Goal: Task Accomplishment & Management: Use online tool/utility

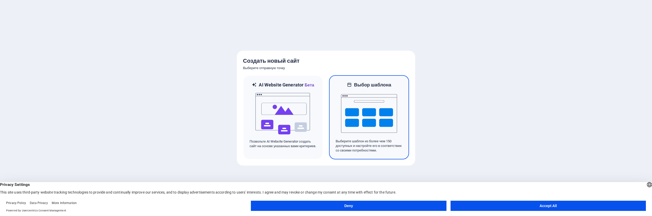
click at [372, 110] on img at bounding box center [369, 113] width 56 height 51
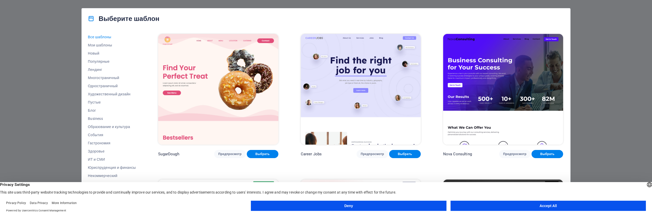
click at [542, 210] on button "Accept All" at bounding box center [548, 205] width 195 height 10
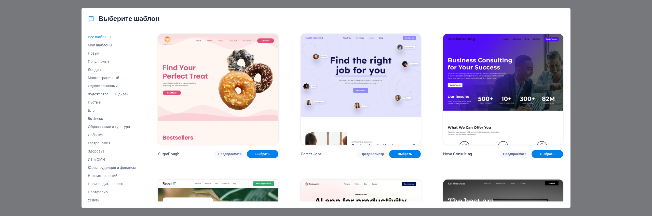
click at [232, 81] on img at bounding box center [218, 89] width 120 height 111
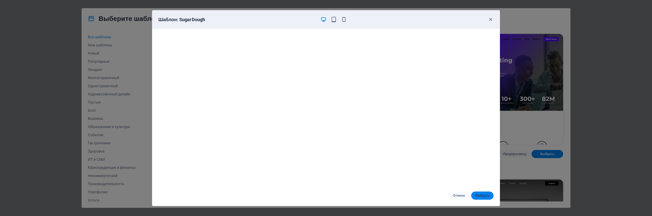
click at [482, 198] on button "Выбрать" at bounding box center [482, 195] width 22 height 8
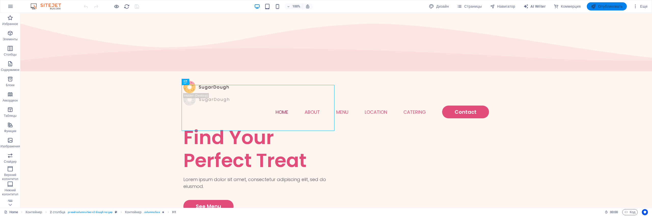
click at [616, 6] on span "Опубликовать" at bounding box center [607, 6] width 32 height 5
